Goal: Information Seeking & Learning: Check status

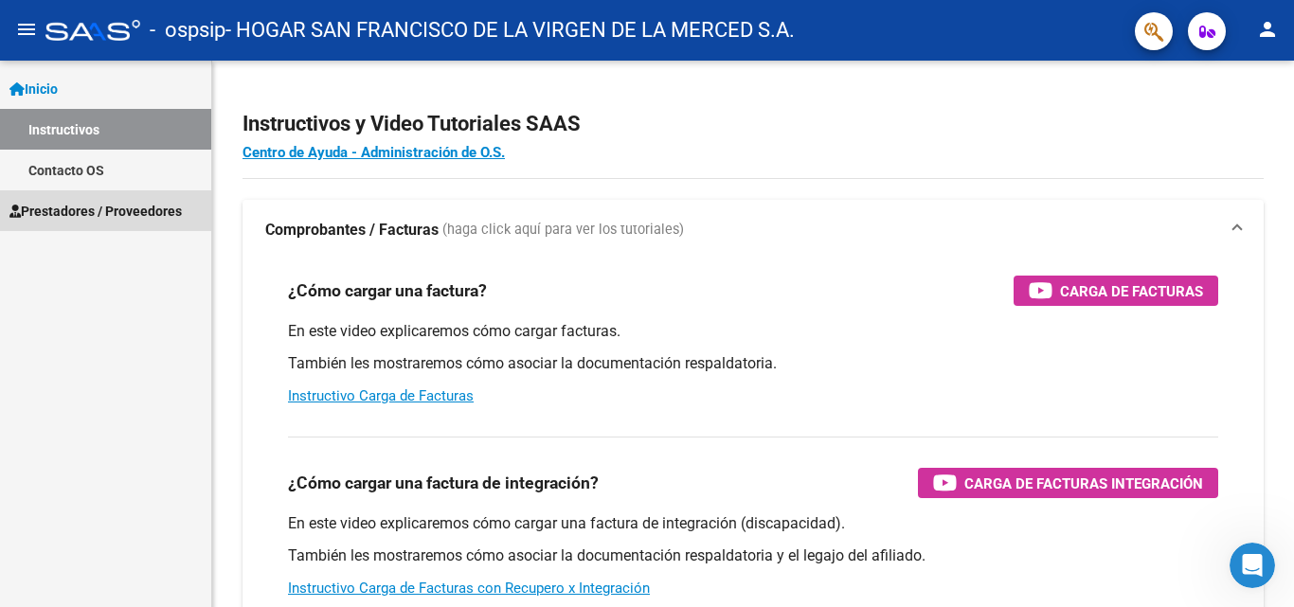
click at [88, 202] on span "Prestadores / Proveedores" at bounding box center [95, 211] width 172 height 21
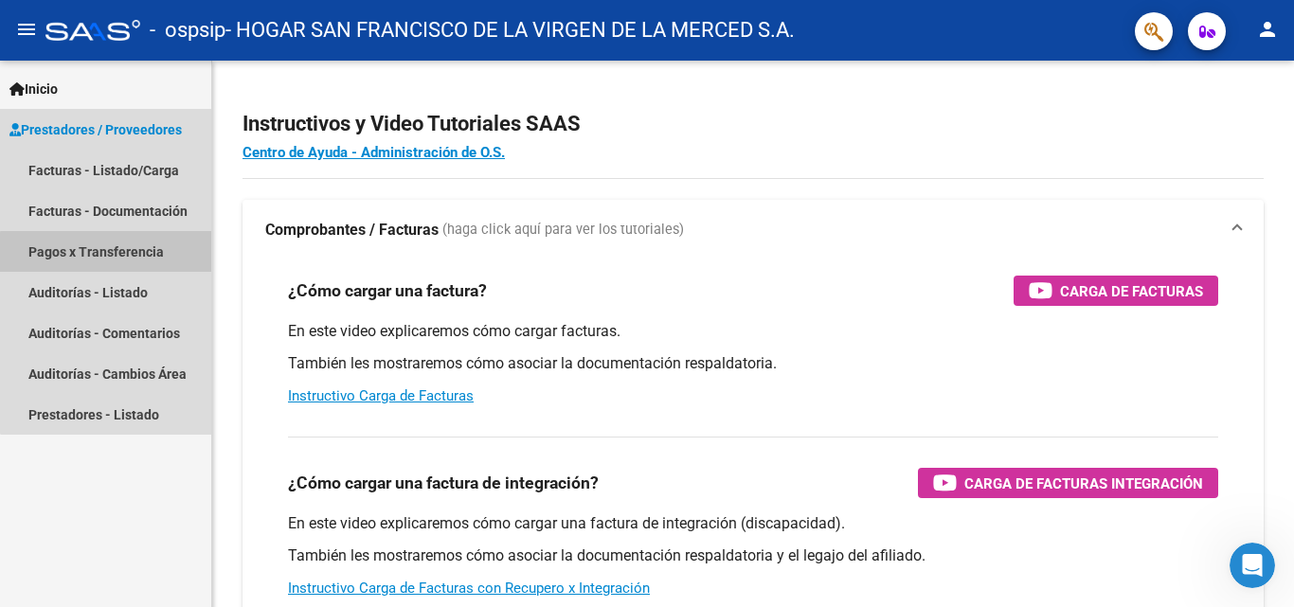
click at [116, 253] on link "Pagos x Transferencia" at bounding box center [105, 251] width 211 height 41
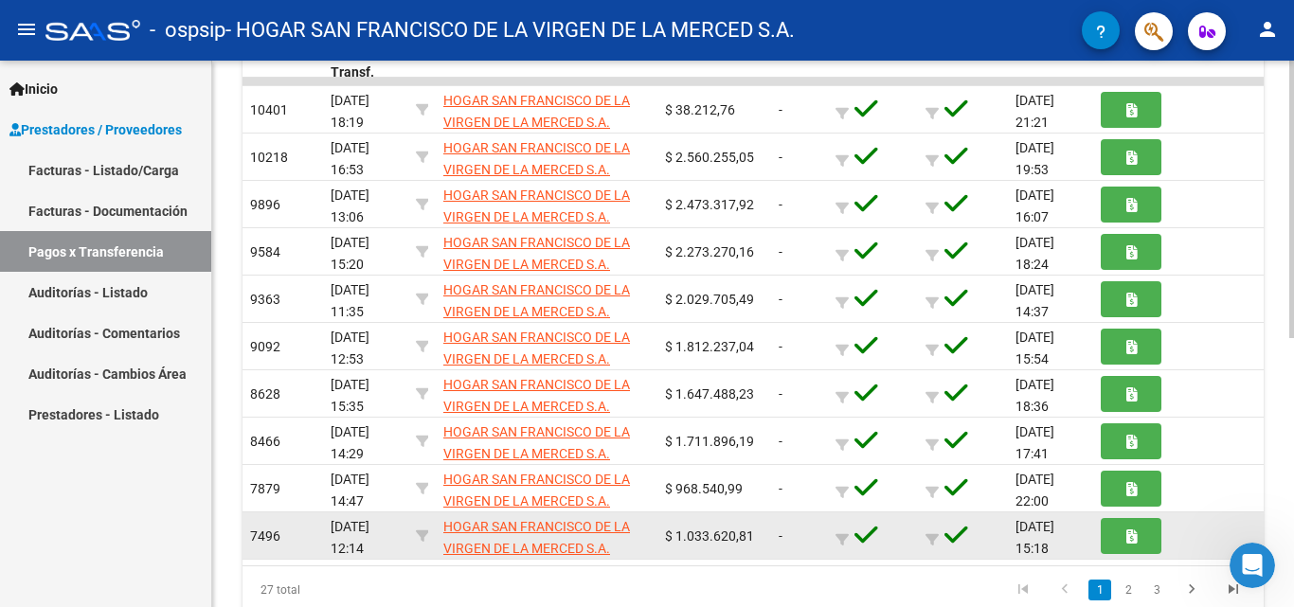
scroll to position [339, 0]
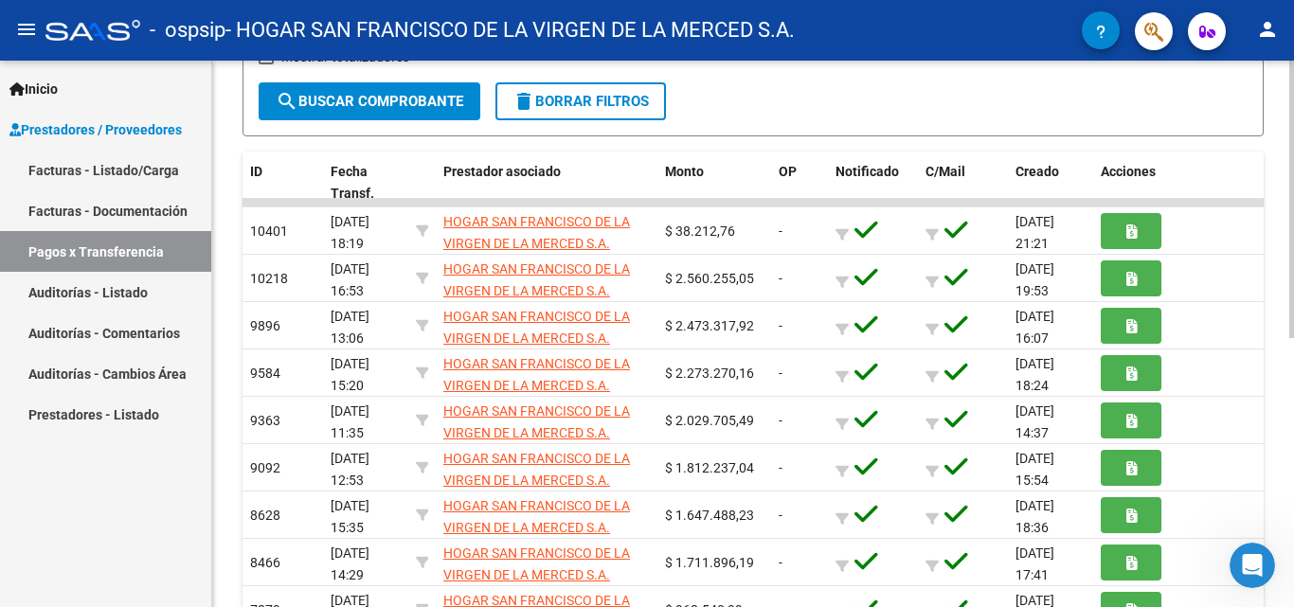
drag, startPoint x: 1234, startPoint y: 398, endPoint x: 748, endPoint y: 63, distance: 589.9
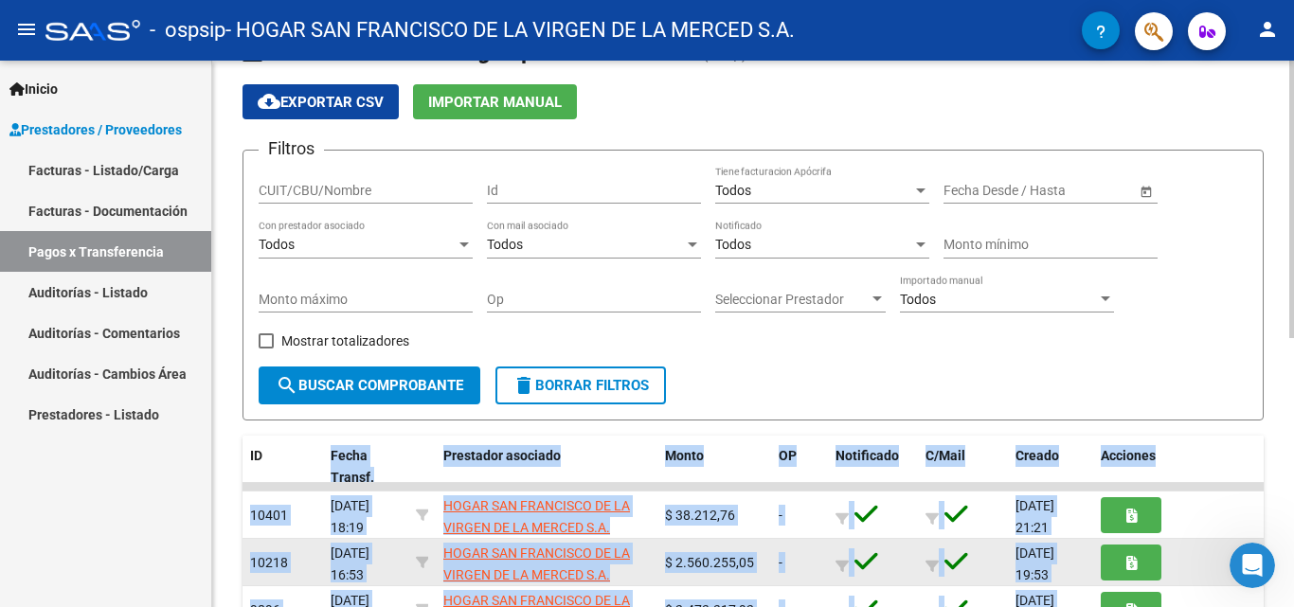
scroll to position [150, 0]
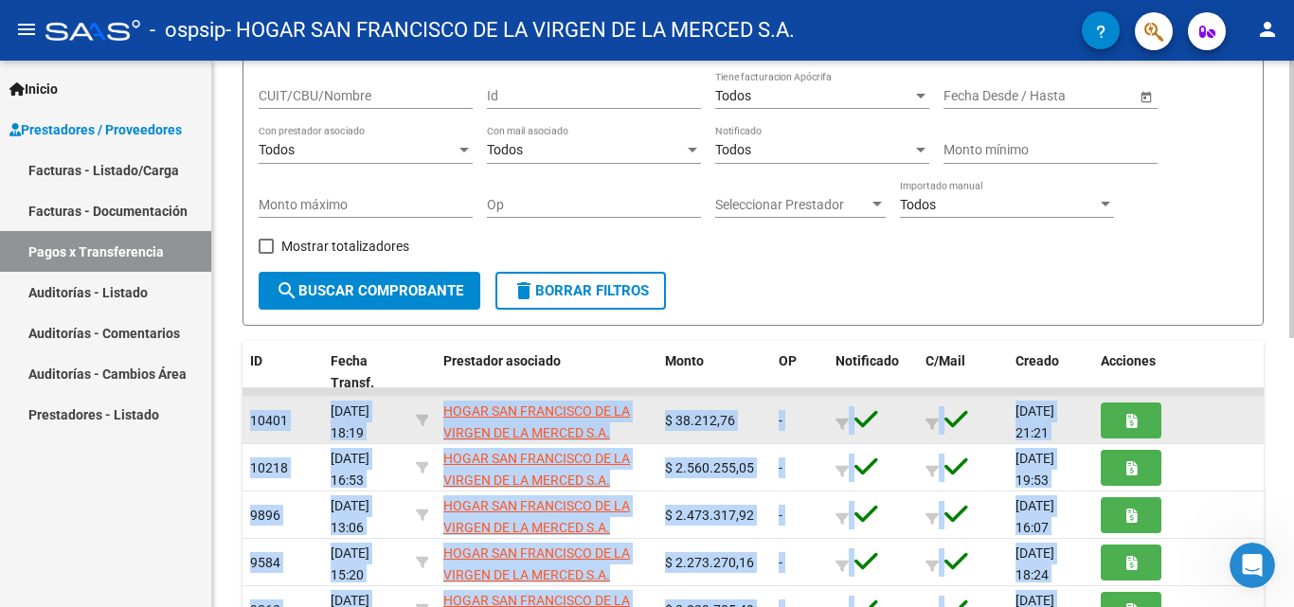
drag, startPoint x: 1199, startPoint y: 478, endPoint x: 249, endPoint y: 410, distance: 952.6
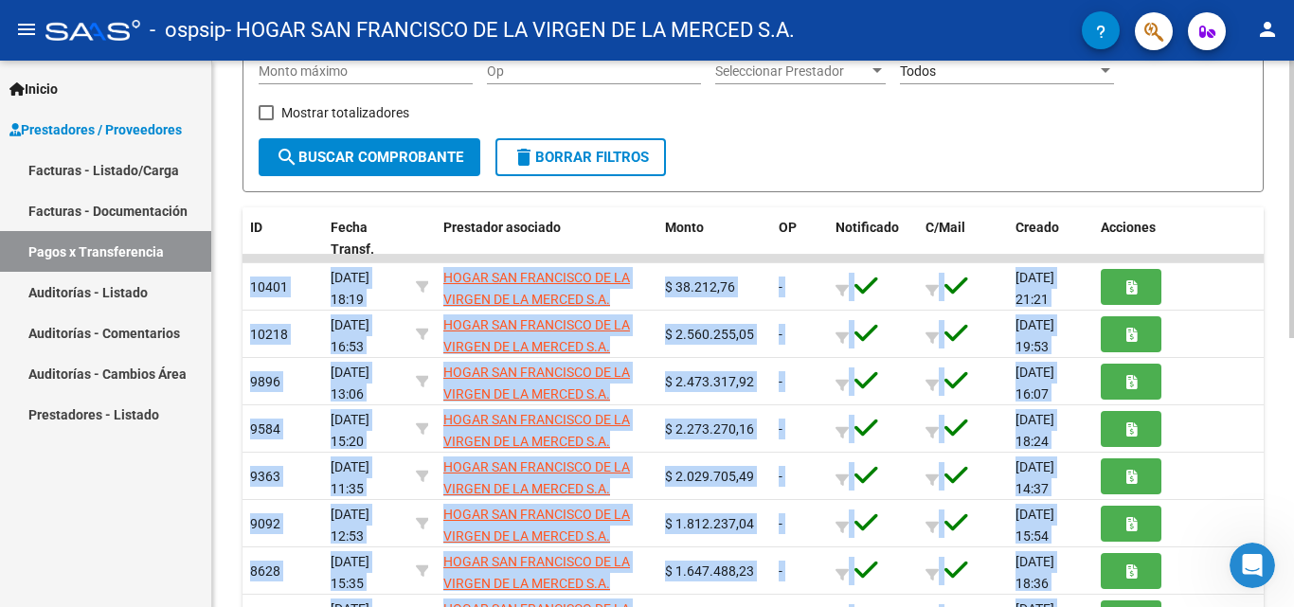
scroll to position [284, 0]
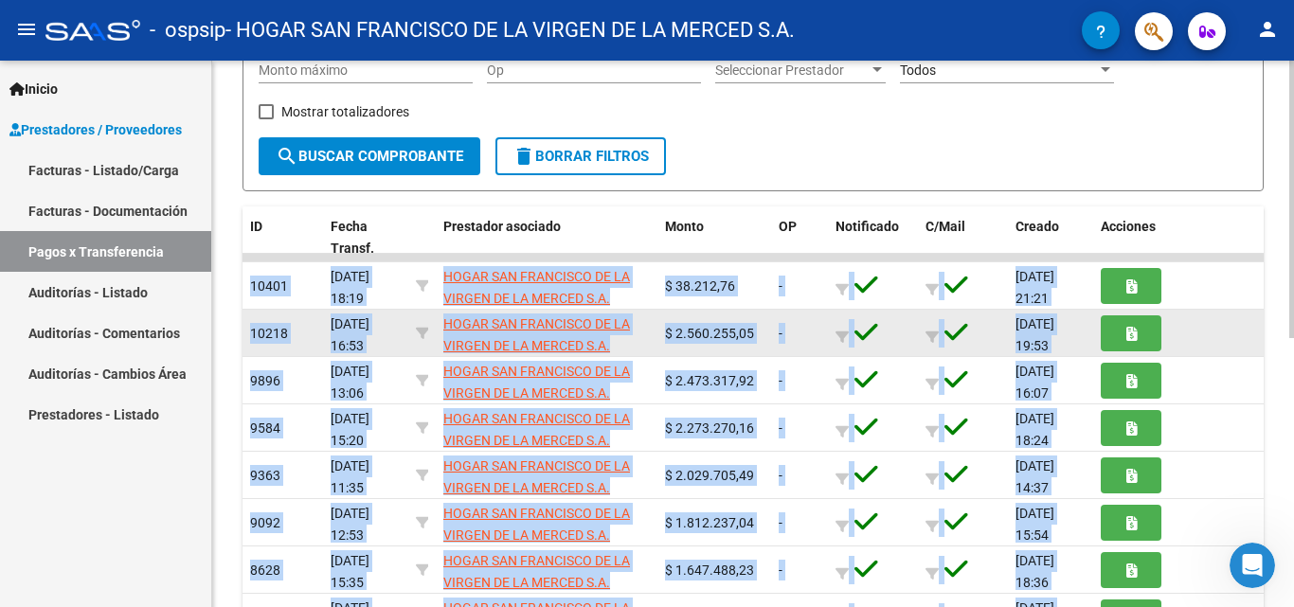
click at [1218, 332] on div at bounding box center [1178, 332] width 155 height 35
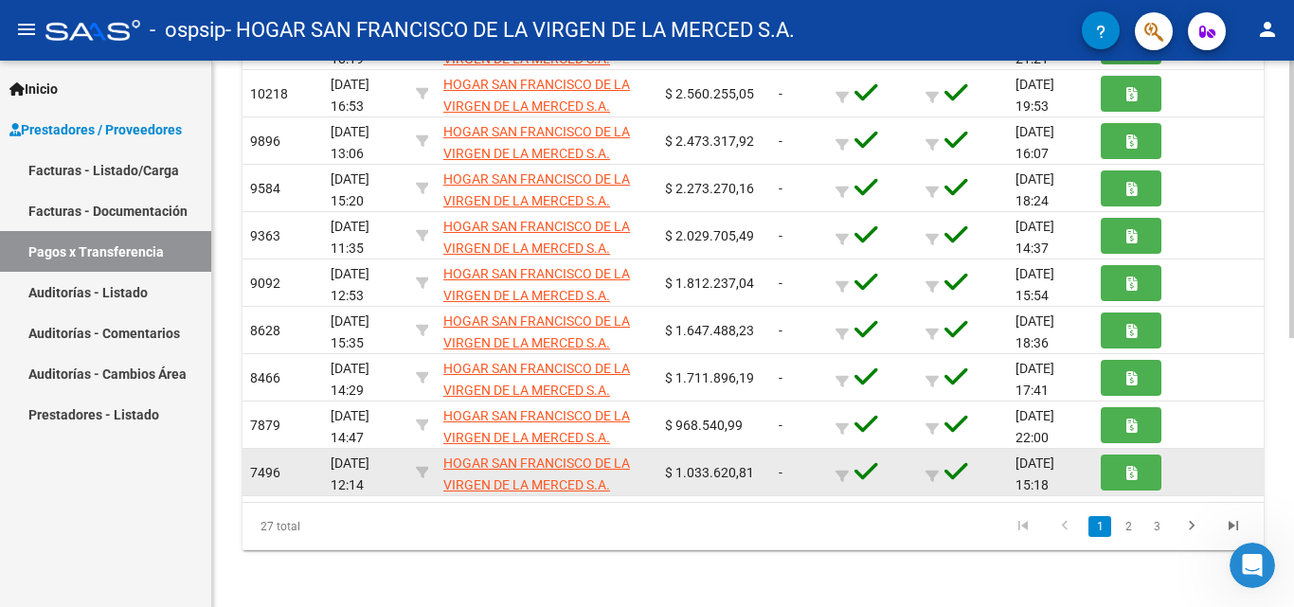
scroll to position [529, 0]
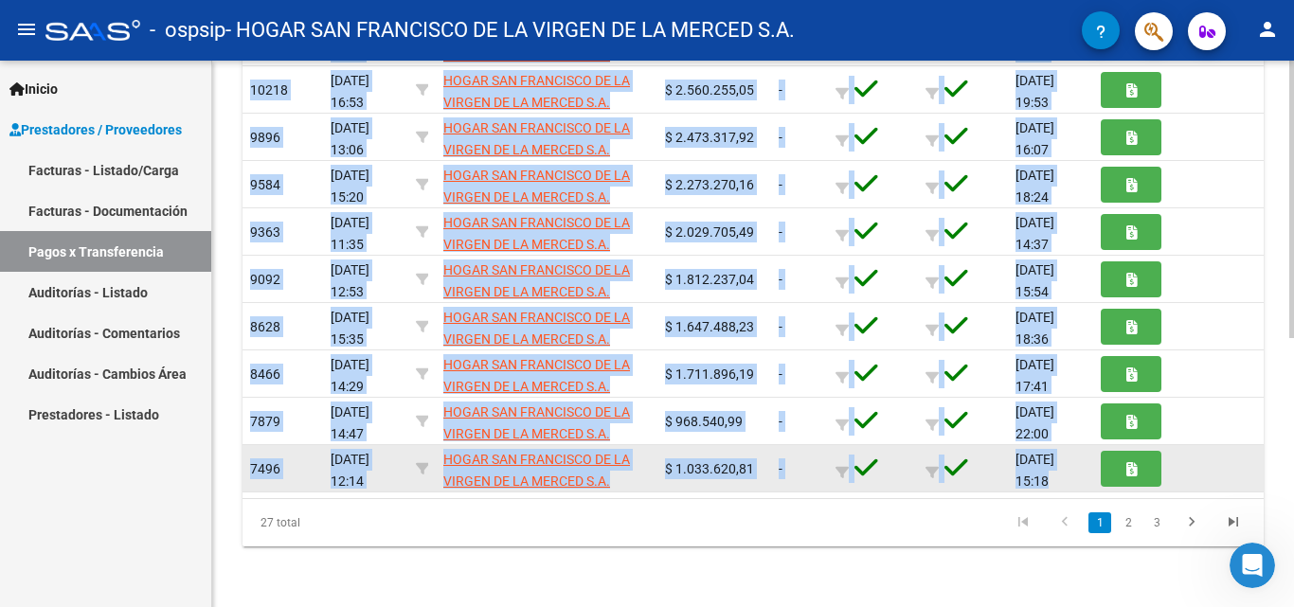
drag, startPoint x: 241, startPoint y: 254, endPoint x: 1185, endPoint y: 487, distance: 972.8
click at [1185, 487] on div "PRESTADORES -> Pagos por Transferencia (alt+p) cloud_download Exportar CSV Impo…" at bounding box center [753, 70] width 1082 height 1074
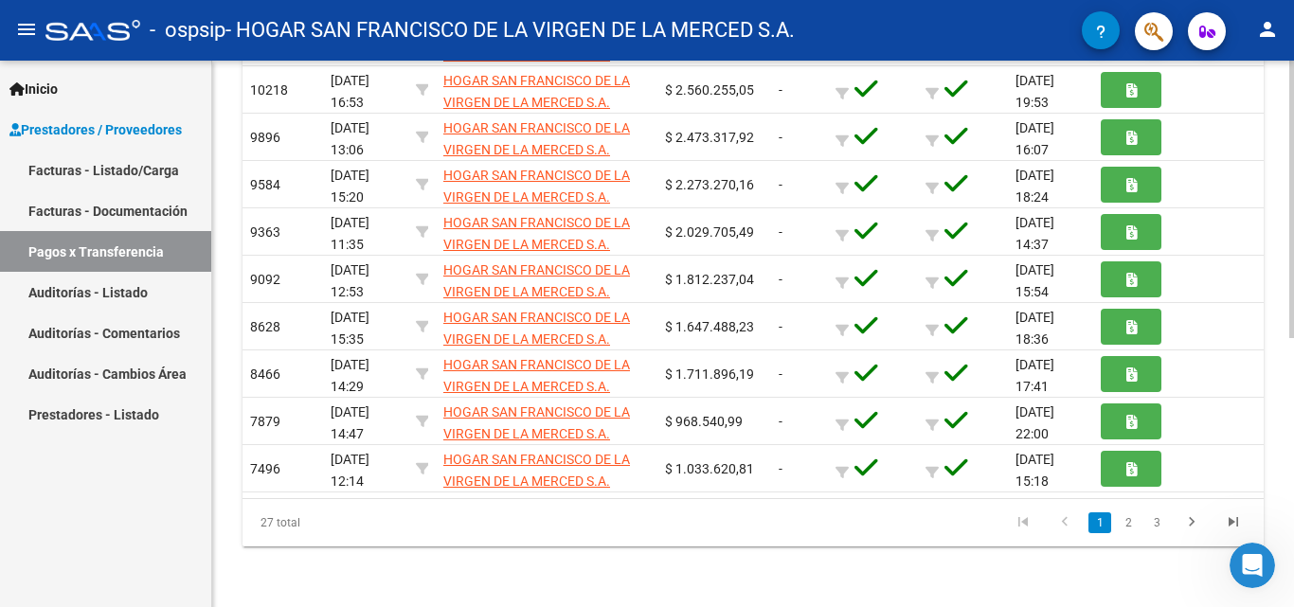
click at [820, 523] on datatable-pager "1 2 3" at bounding box center [853, 523] width 801 height 32
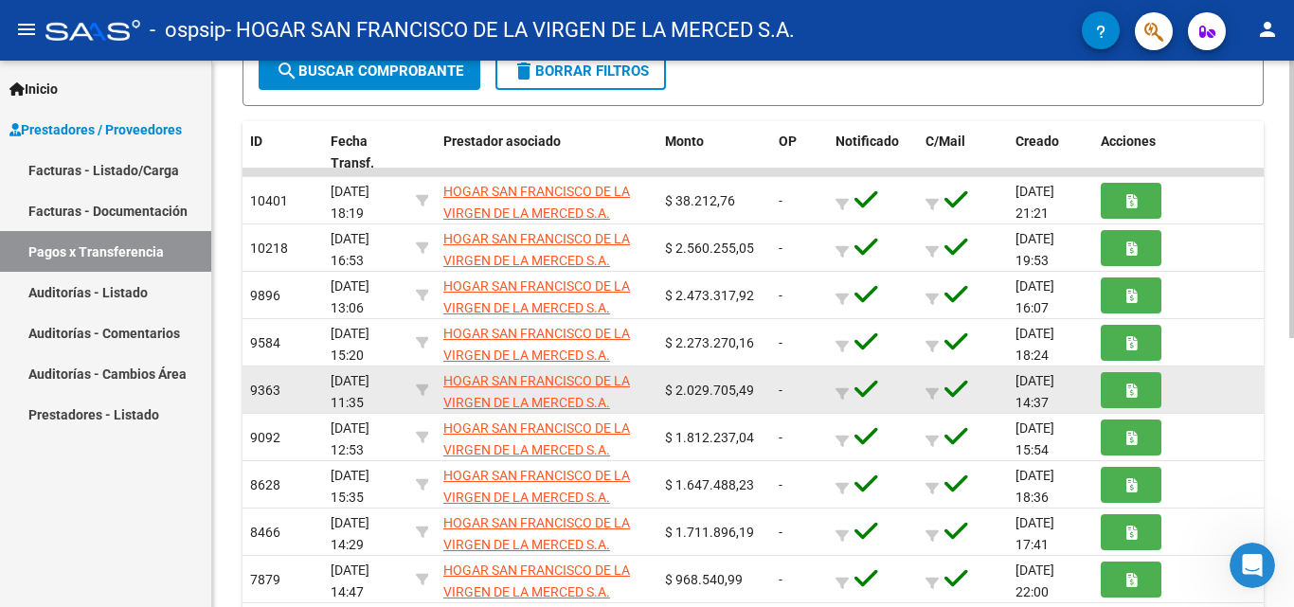
scroll to position [339, 0]
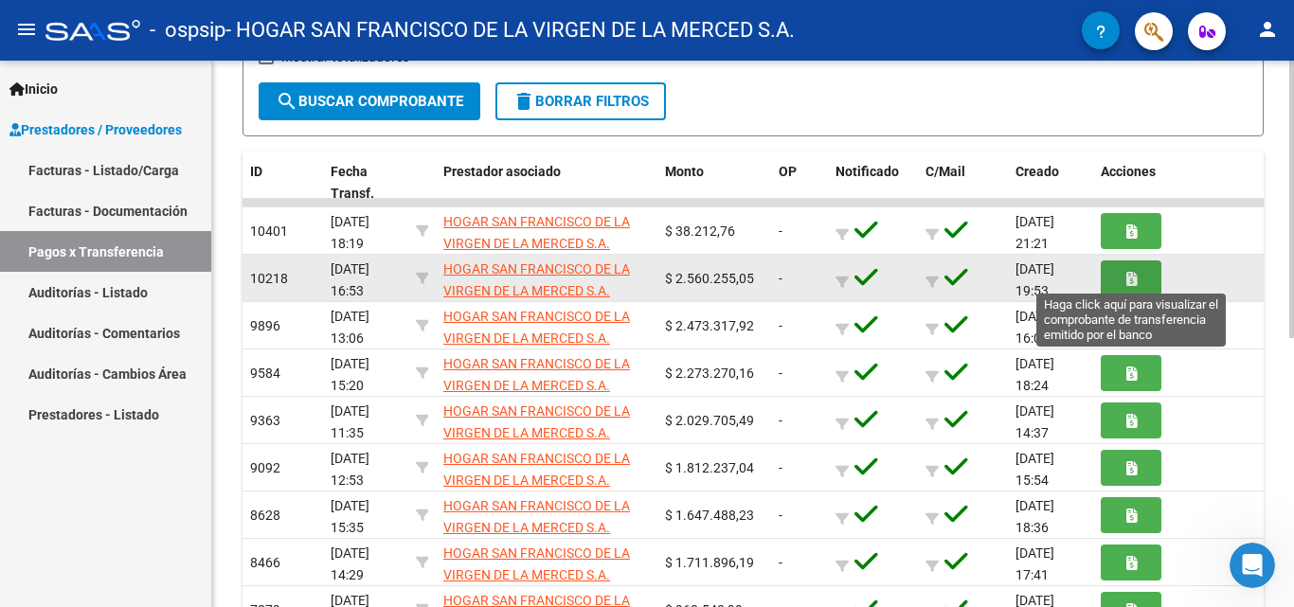
click at [1126, 285] on icon "button" at bounding box center [1131, 279] width 10 height 14
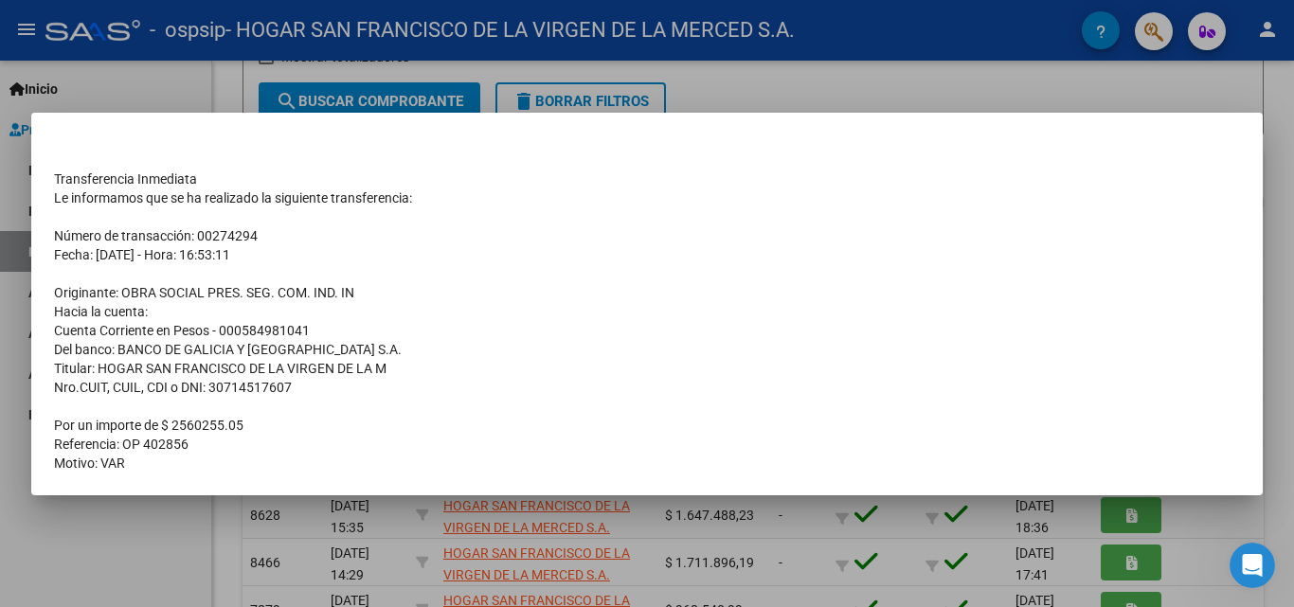
click at [962, 93] on div at bounding box center [647, 303] width 1294 height 607
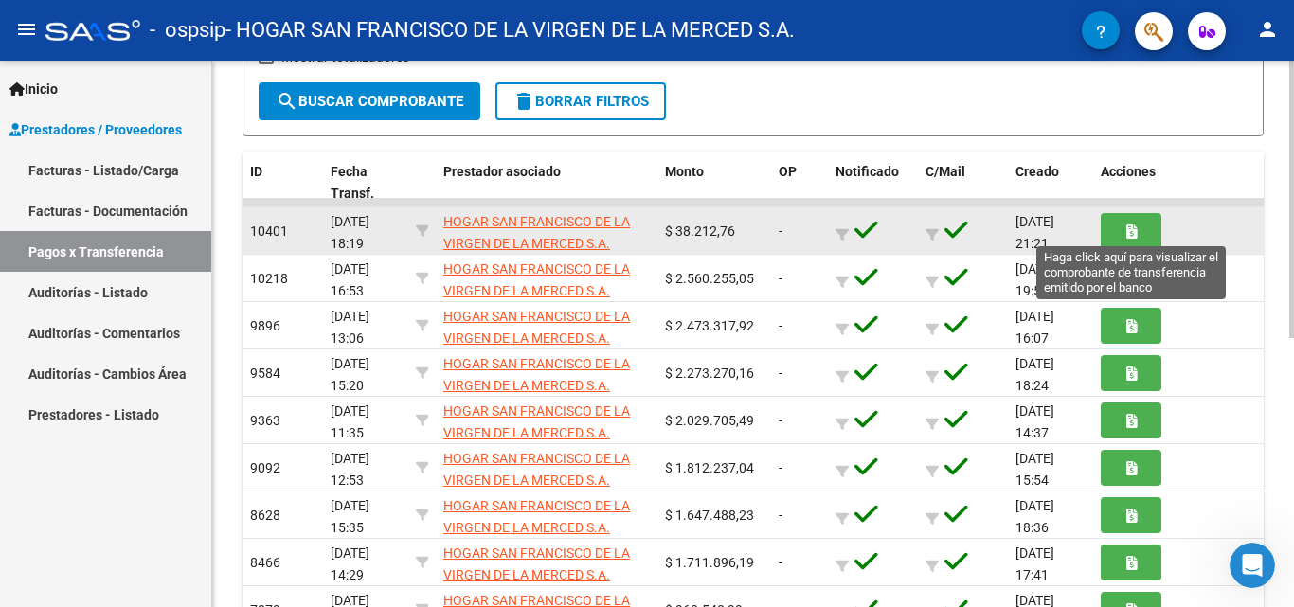
click at [1123, 228] on button "button" at bounding box center [1131, 230] width 61 height 35
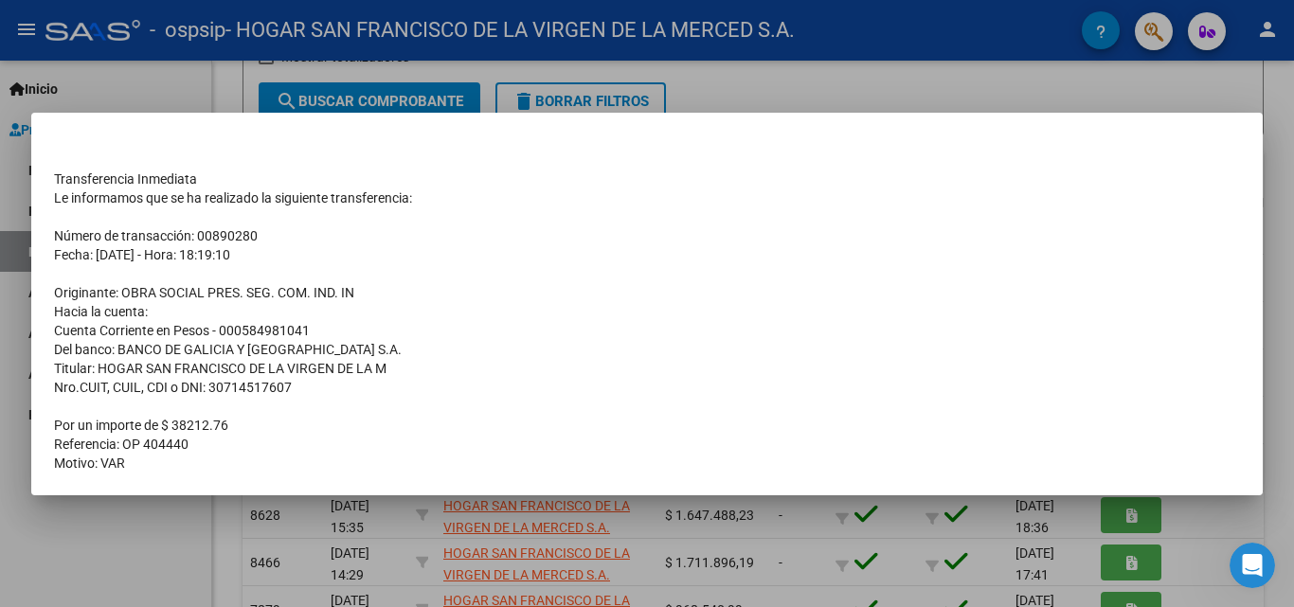
click at [1081, 110] on div at bounding box center [647, 303] width 1294 height 607
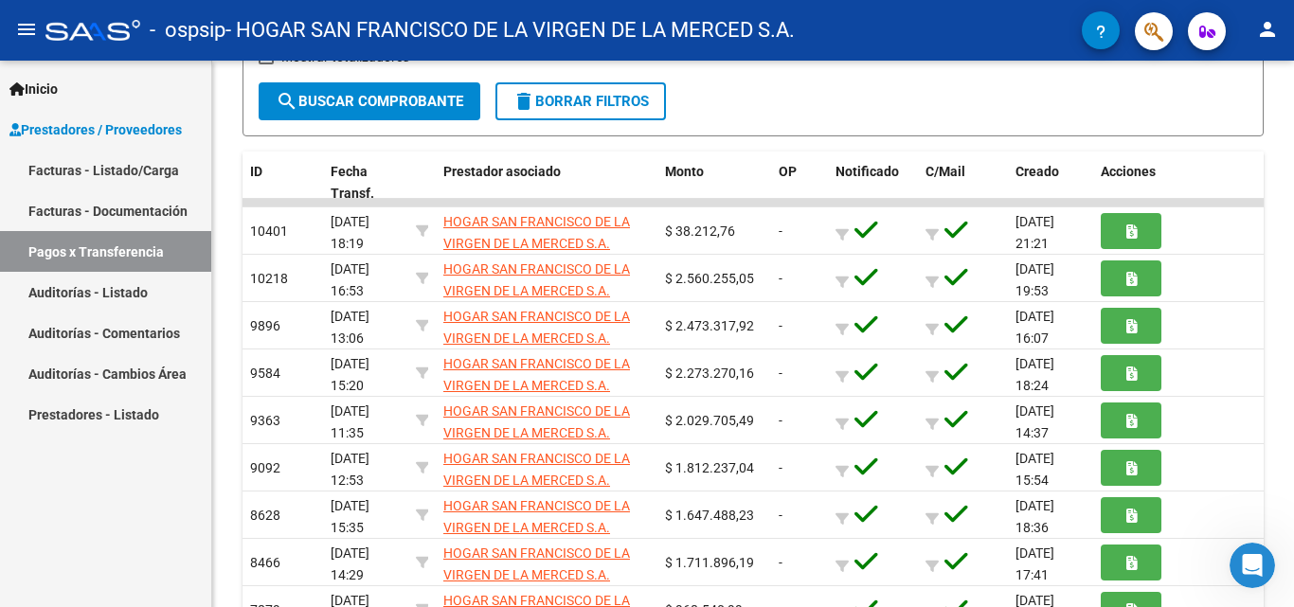
click at [81, 205] on link "Facturas - Documentación" at bounding box center [105, 210] width 211 height 41
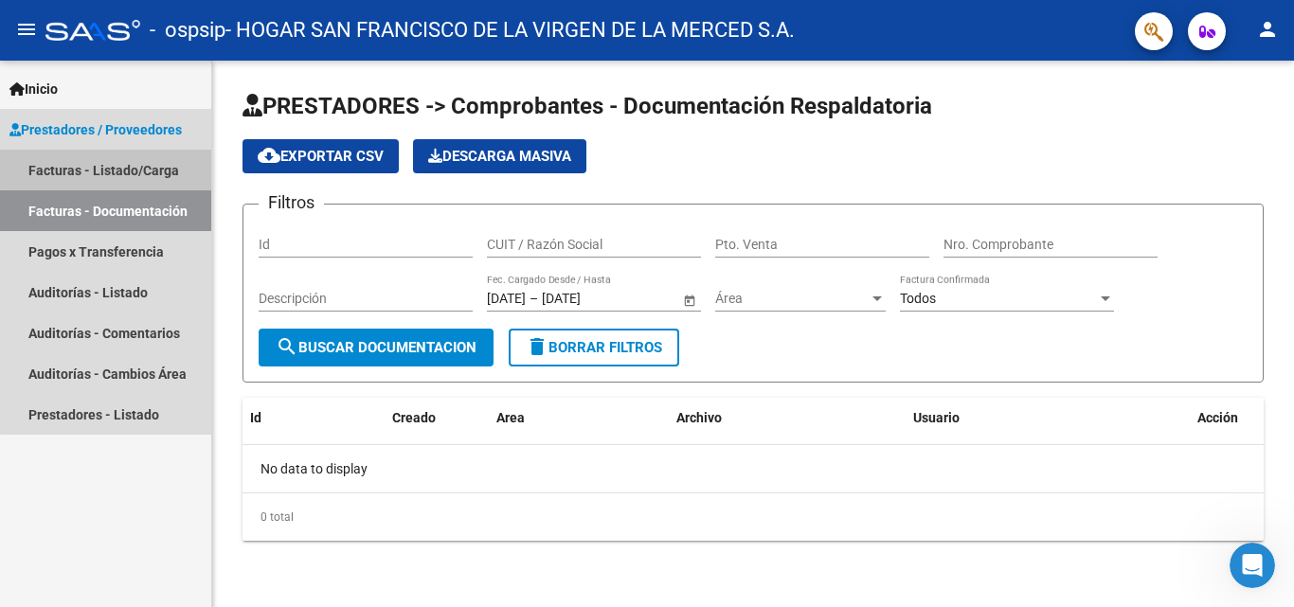
click at [111, 168] on link "Facturas - Listado/Carga" at bounding box center [105, 170] width 211 height 41
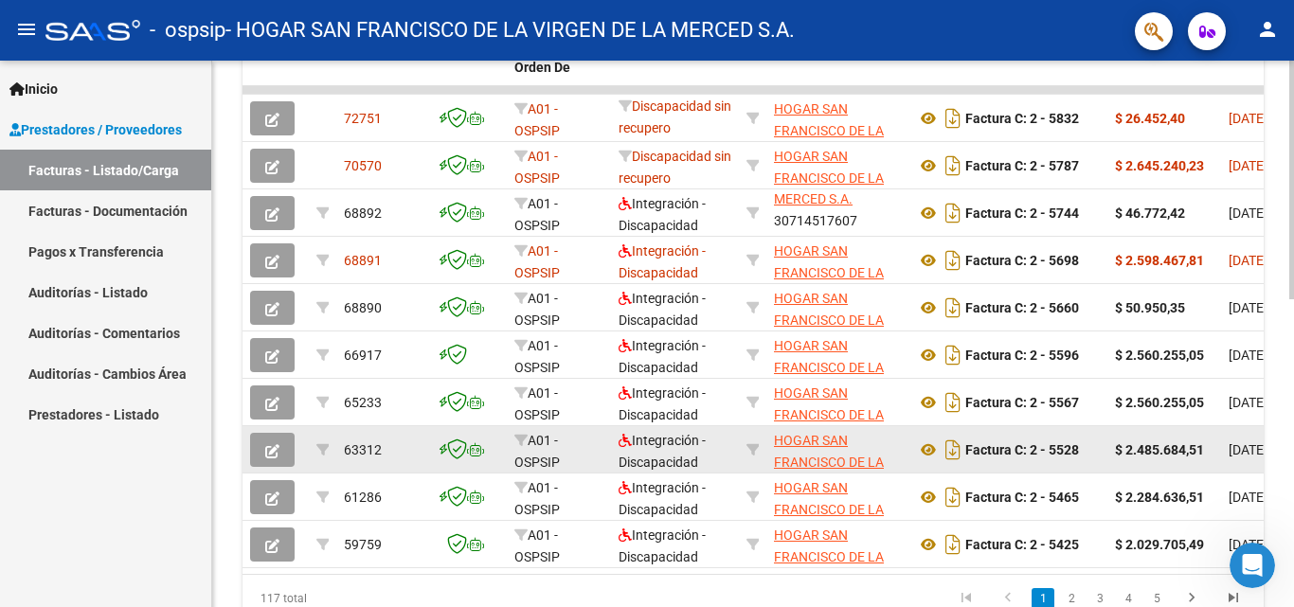
scroll to position [568, 0]
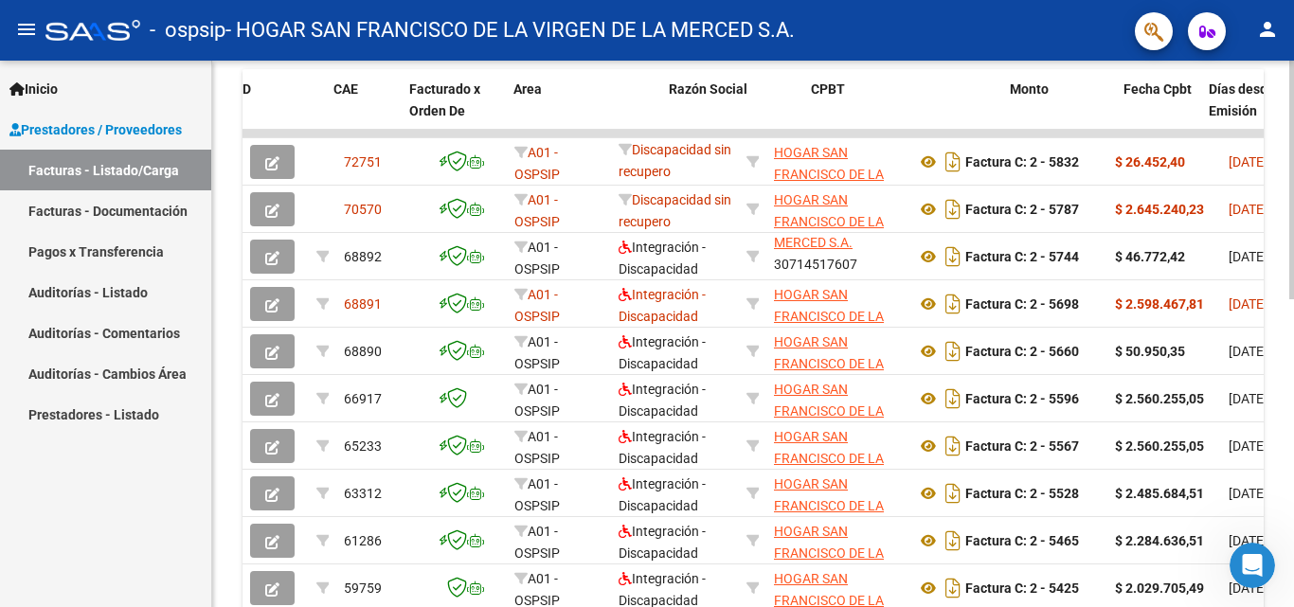
drag, startPoint x: 998, startPoint y: 404, endPoint x: 1283, endPoint y: 400, distance: 284.2
click at [1279, 400] on div "Video tutorial PRESTADORES -> Listado de CPBTs Emitidos por Prestadores / Prove…" at bounding box center [753, 109] width 1082 height 1234
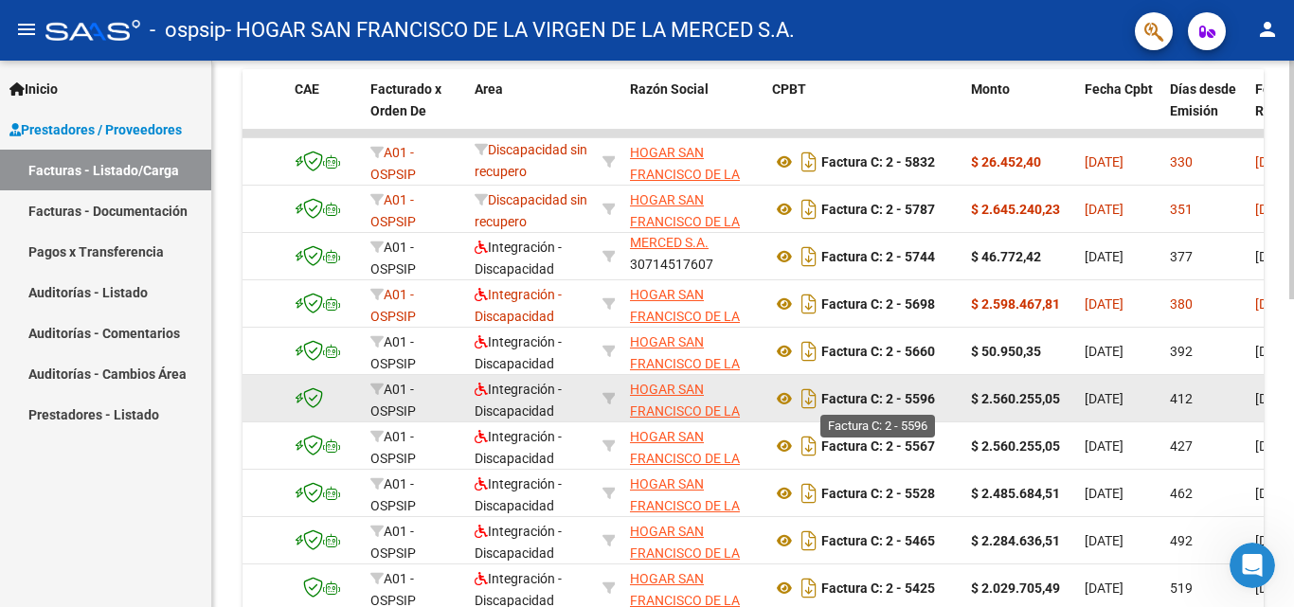
click at [920, 399] on strong "Factura C: 2 - 5596" at bounding box center [878, 398] width 114 height 15
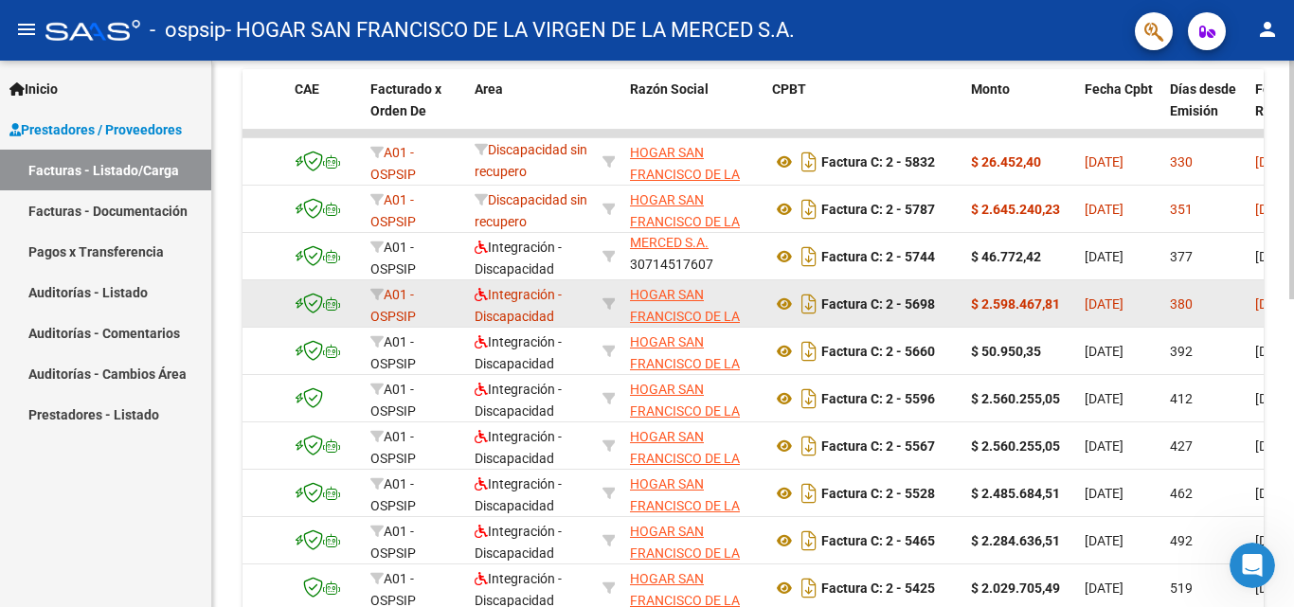
click at [1018, 308] on strong "$ 2.598.467,81" at bounding box center [1015, 304] width 89 height 15
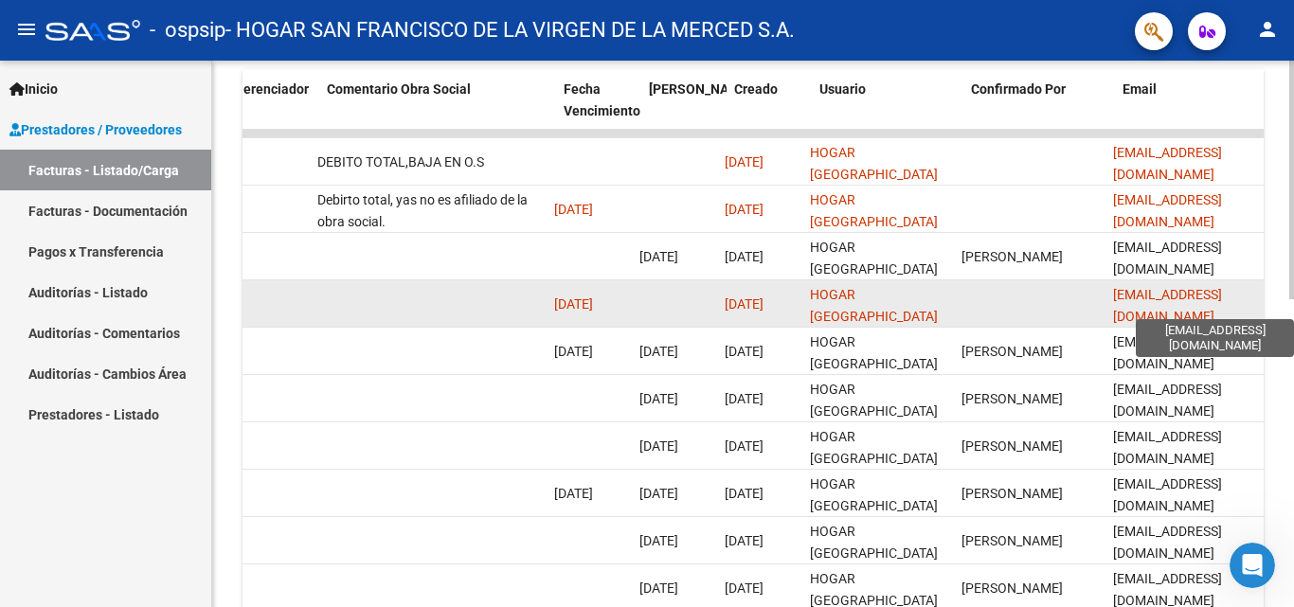
scroll to position [0, 2973]
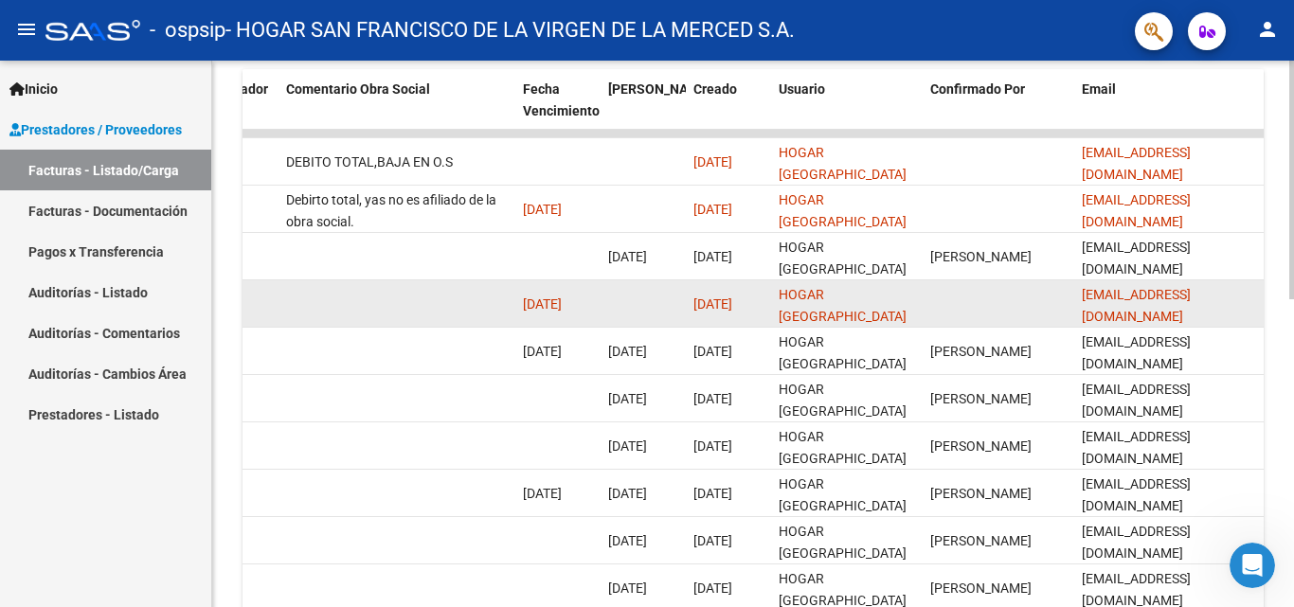
drag, startPoint x: 1013, startPoint y: 299, endPoint x: 1159, endPoint y: 310, distance: 146.3
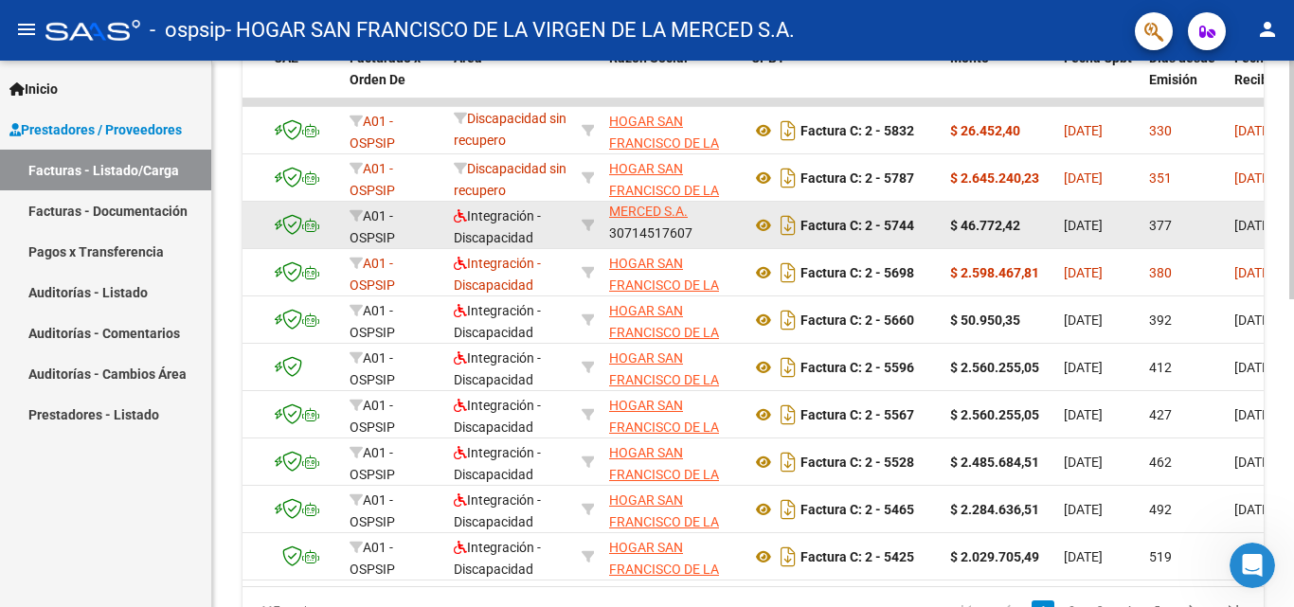
scroll to position [419, 0]
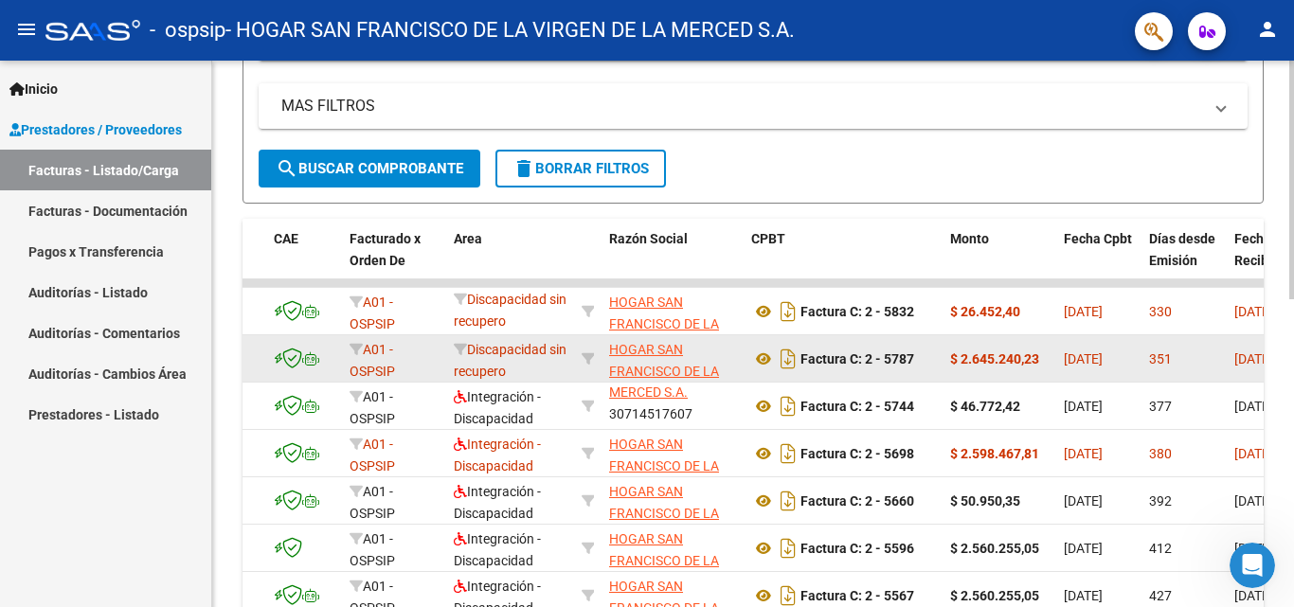
drag, startPoint x: 900, startPoint y: 364, endPoint x: 1084, endPoint y: 366, distance: 183.8
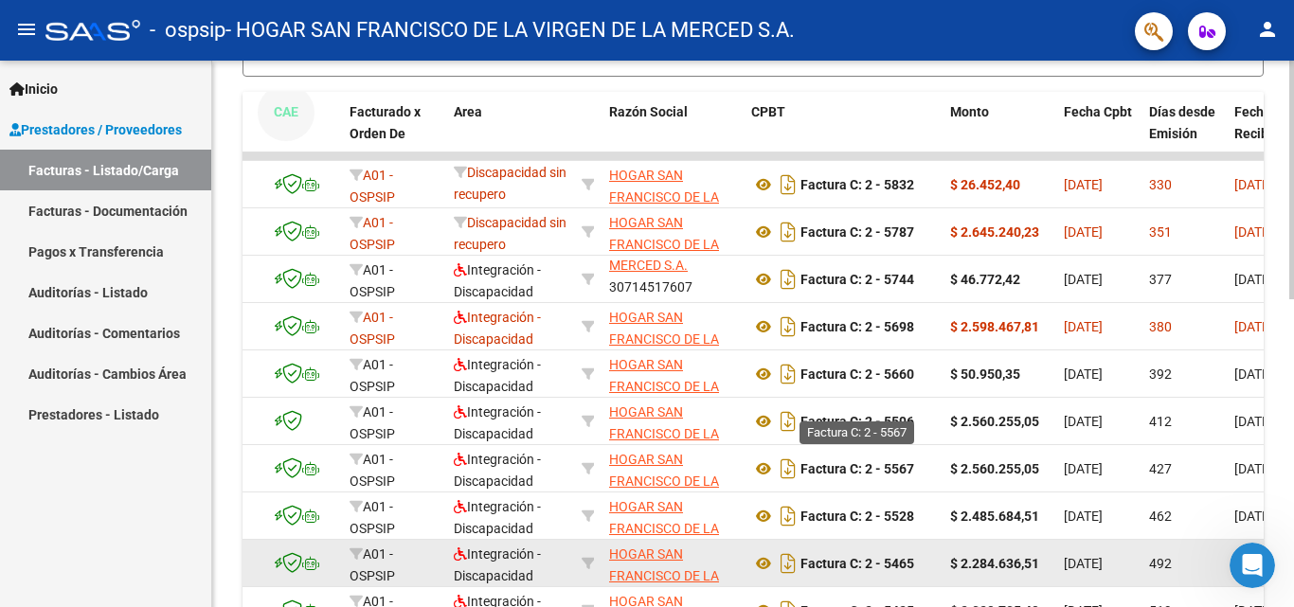
scroll to position [703, 0]
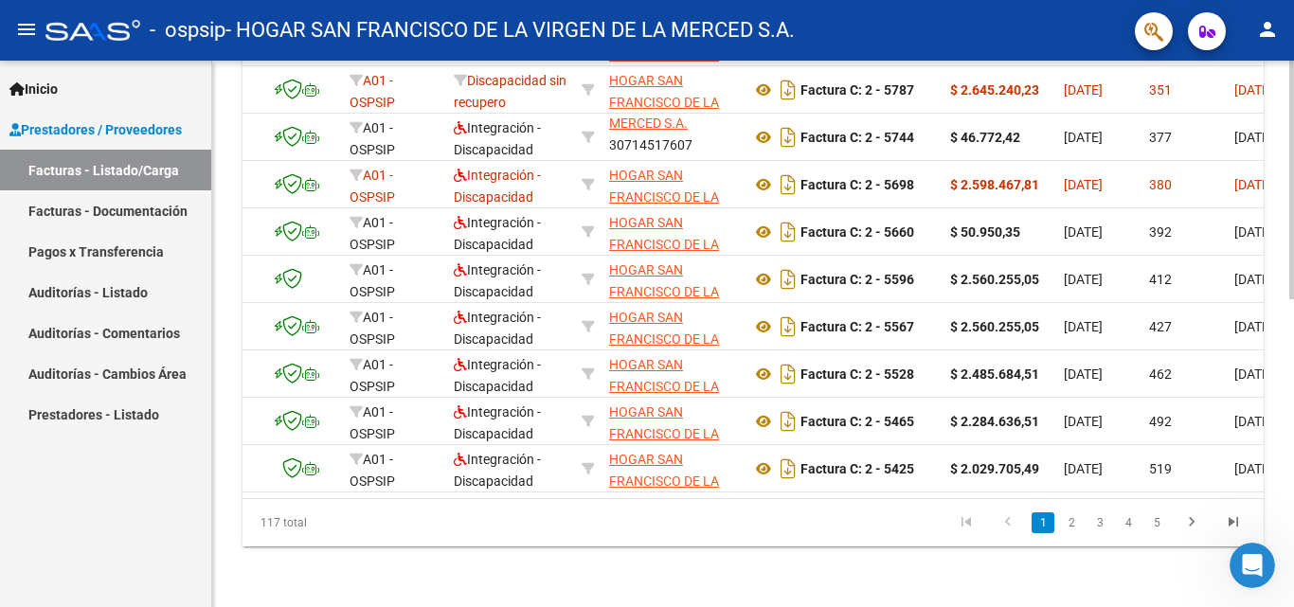
drag, startPoint x: 268, startPoint y: 247, endPoint x: 1270, endPoint y: 454, distance: 1023.3
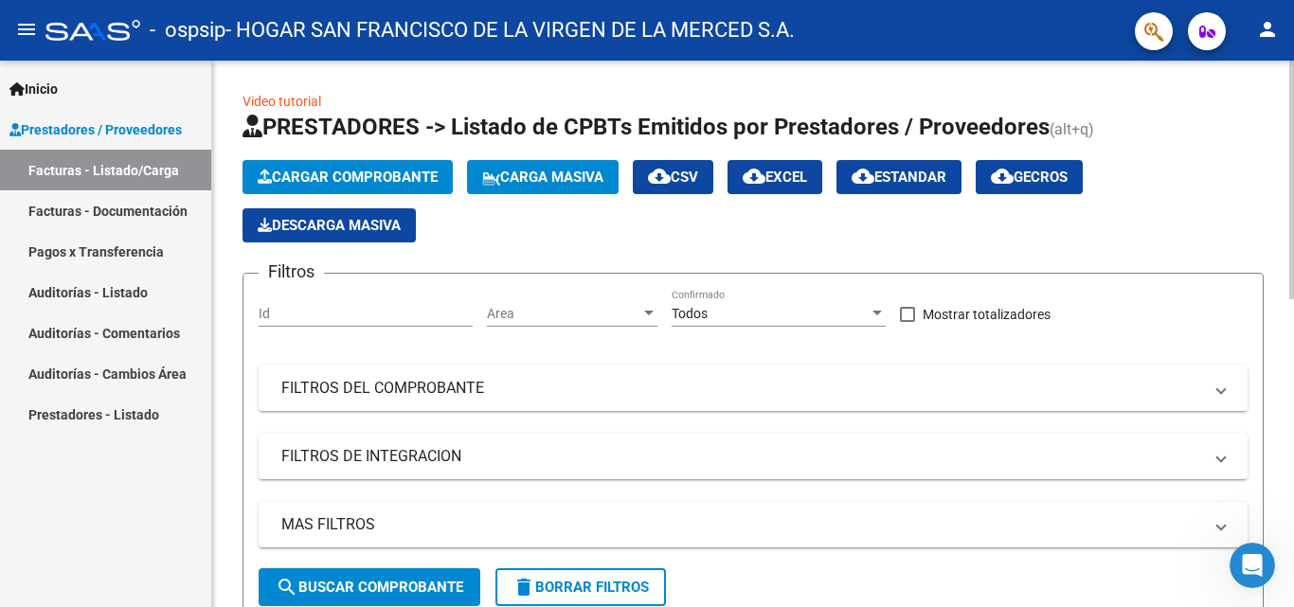
click at [1141, 212] on div "Cargar Comprobante Carga Masiva cloud_download CSV cloud_download EXCEL cloud_d…" at bounding box center [753, 201] width 1021 height 82
click at [784, 171] on span "cloud_download EXCEL" at bounding box center [775, 177] width 64 height 17
